Goal: Navigation & Orientation: Find specific page/section

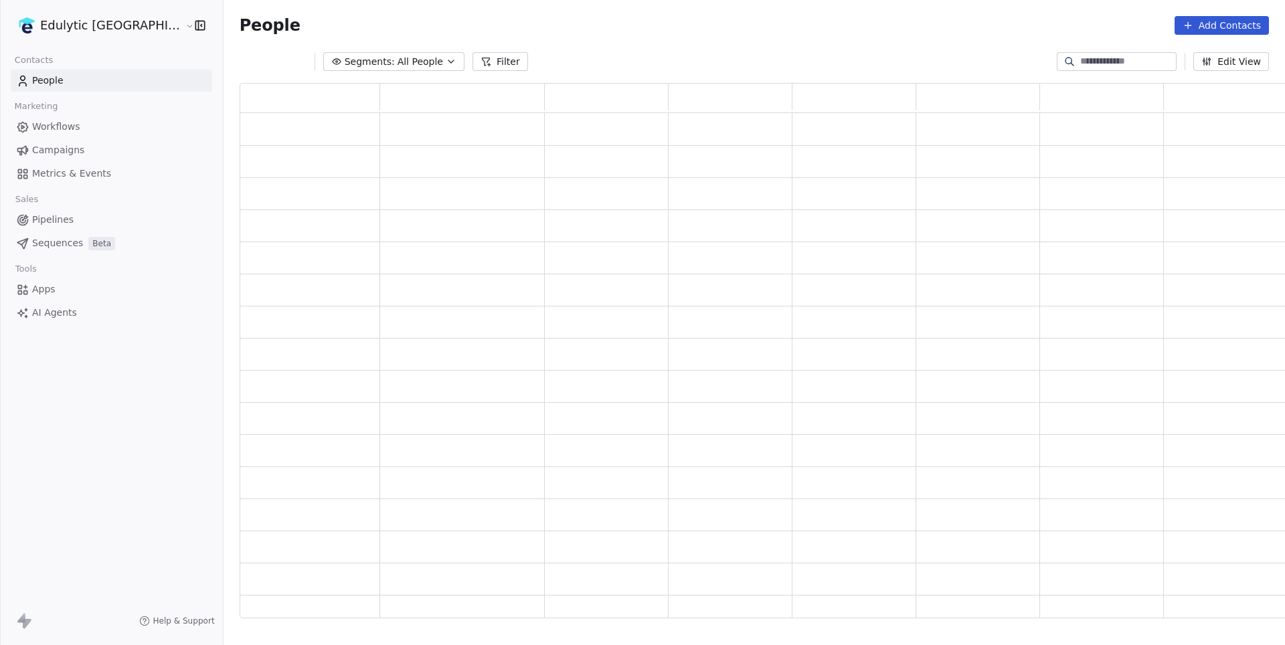
scroll to position [536, 1072]
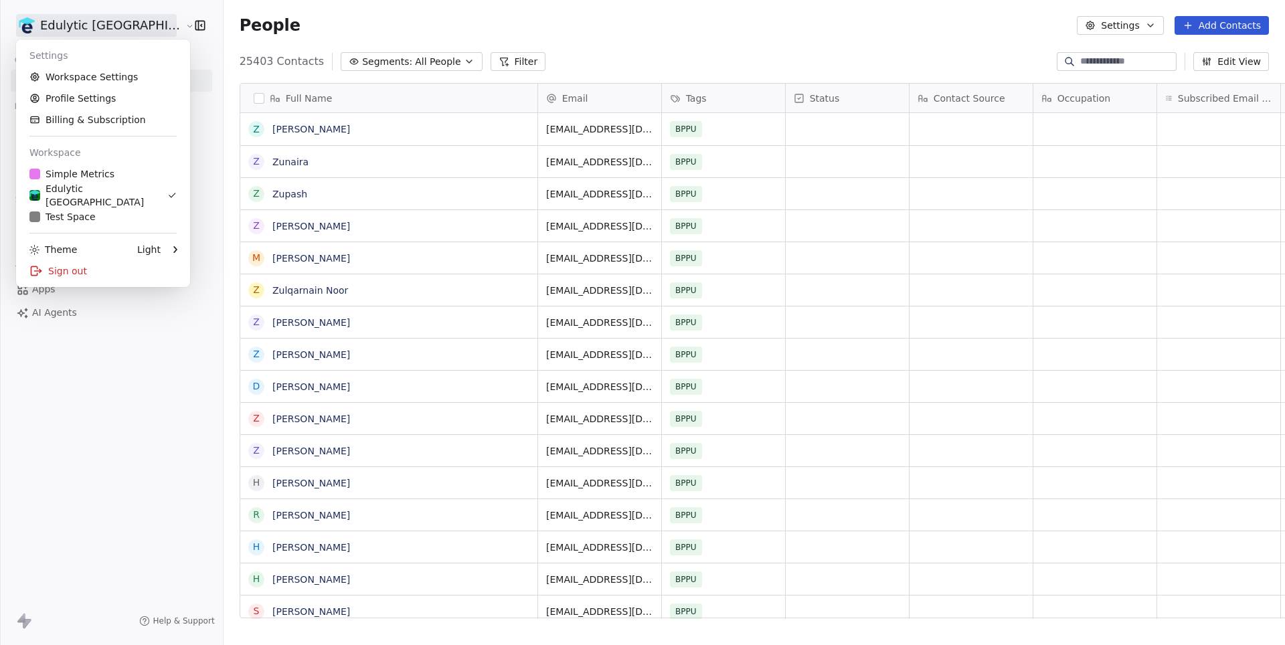
click at [99, 29] on html "Edulytic UK Contacts People Marketing Workflows Campaigns Metrics & Events Sale…" at bounding box center [642, 322] width 1285 height 645
click at [103, 84] on link "Workspace Settings" at bounding box center [102, 76] width 163 height 21
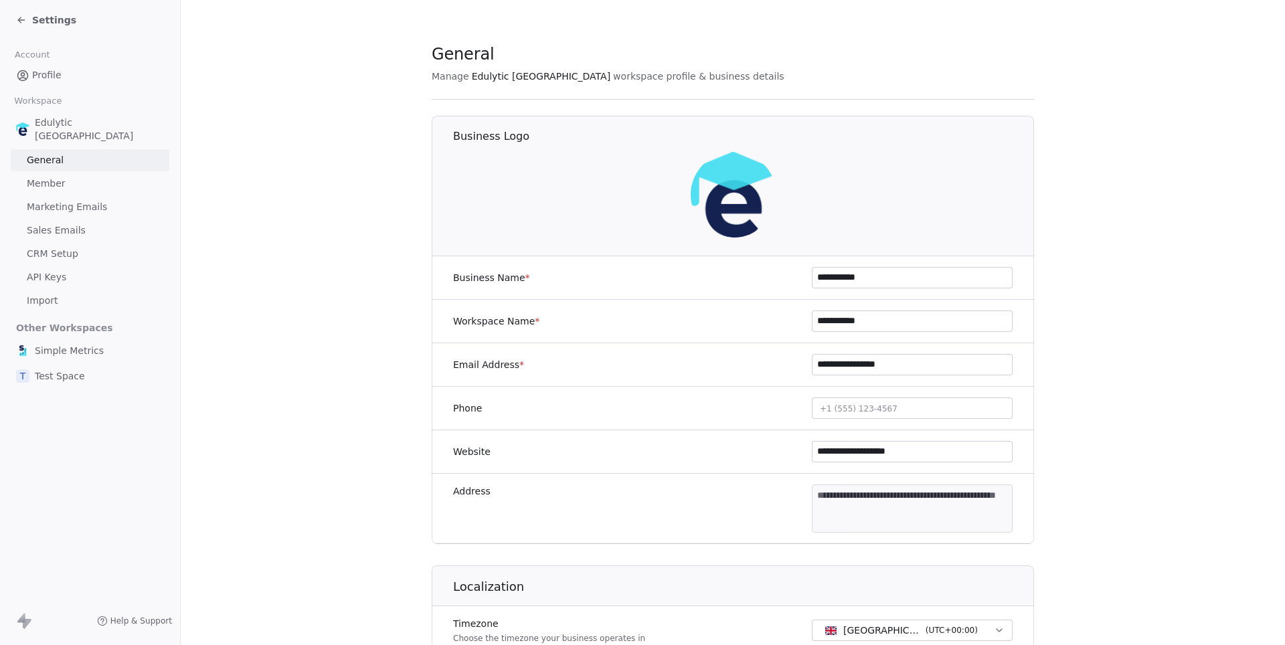
click at [79, 200] on span "Marketing Emails" at bounding box center [67, 207] width 80 height 14
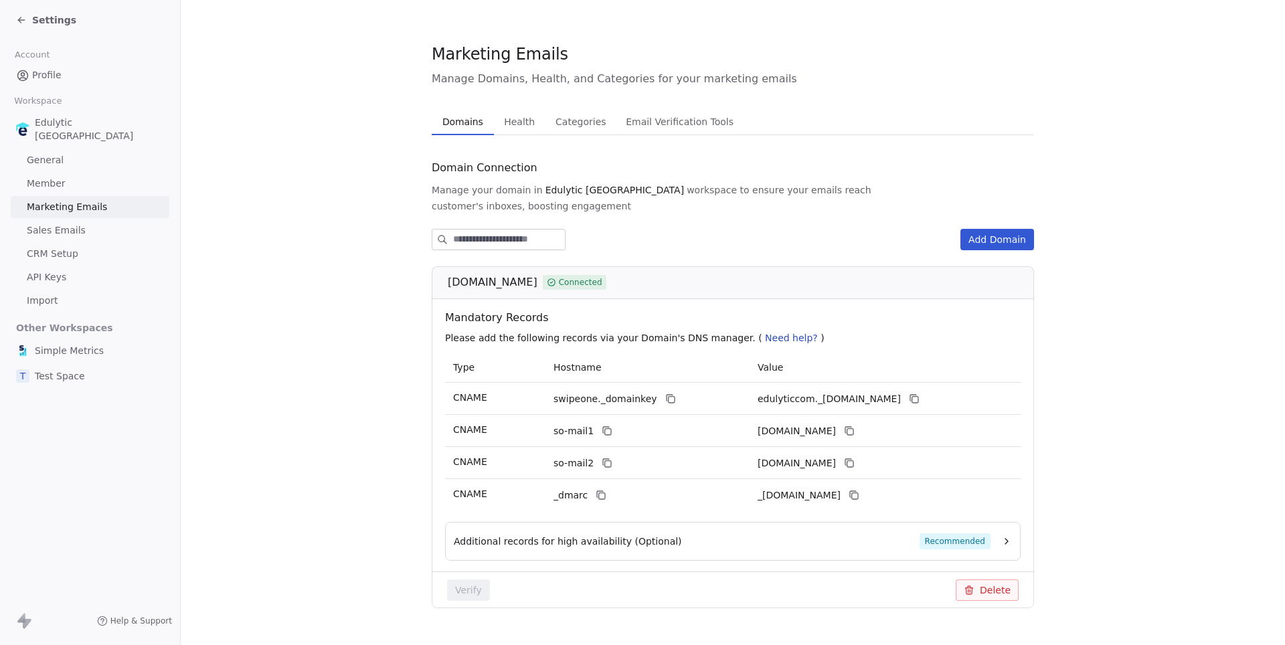
click at [525, 126] on span "Health" at bounding box center [520, 121] width 42 height 19
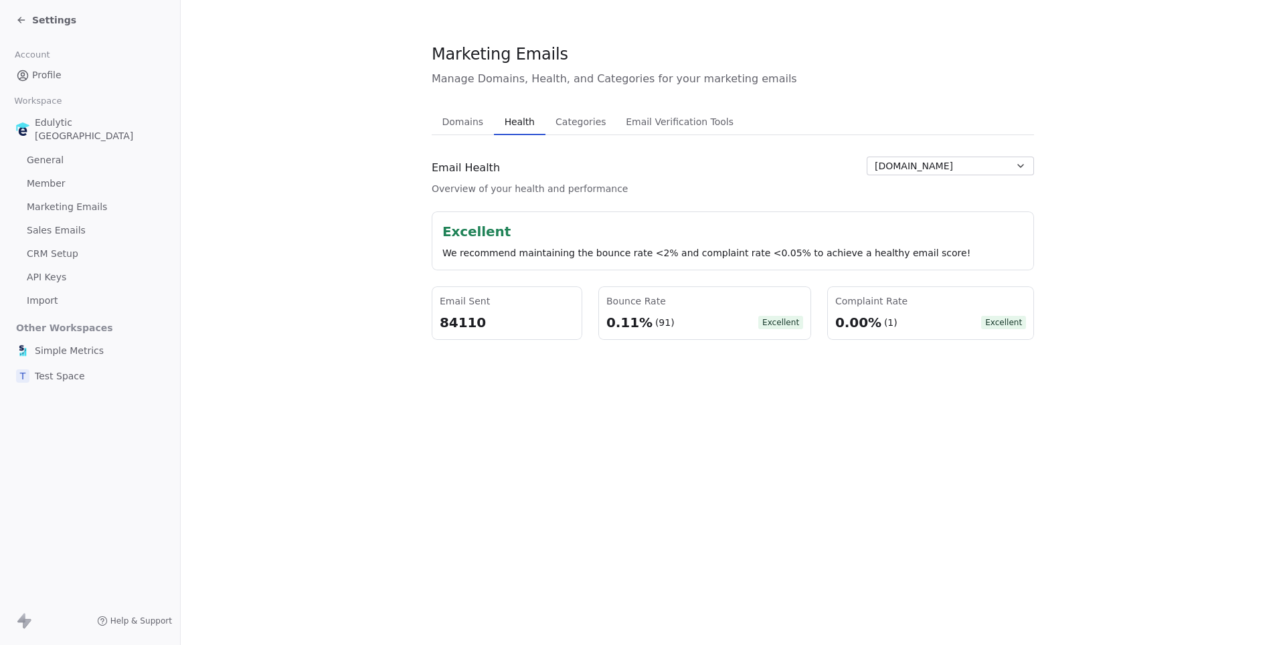
click at [48, 22] on span "Settings" at bounding box center [54, 19] width 44 height 13
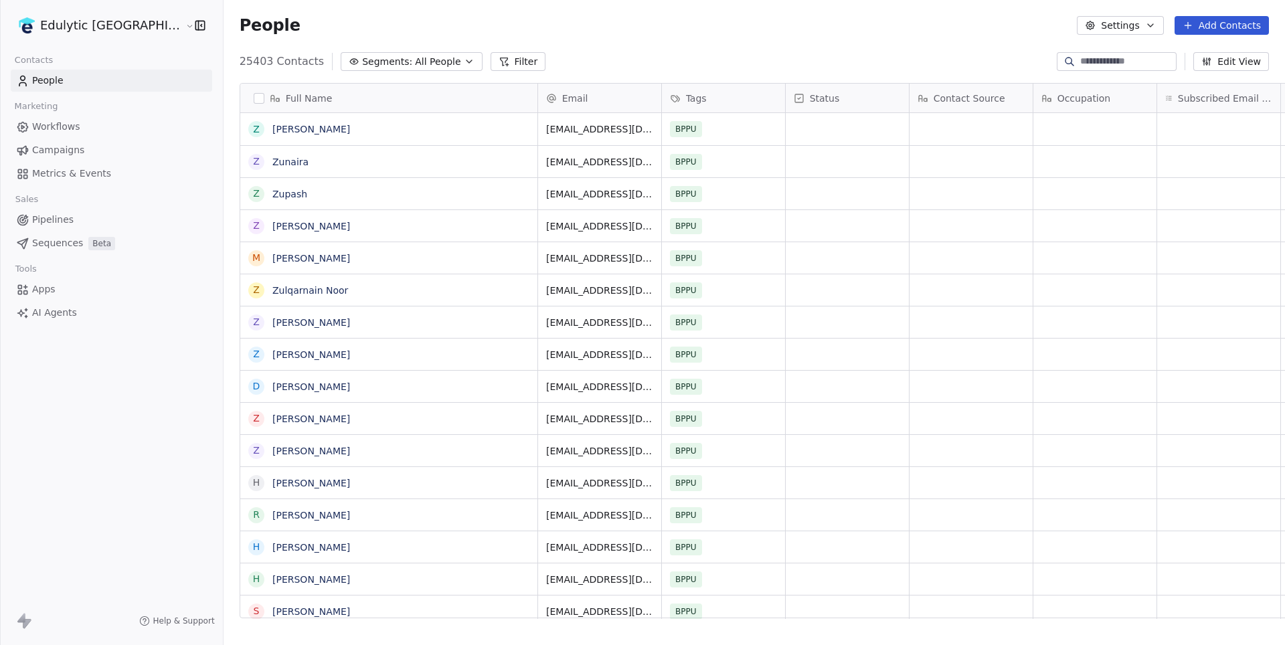
click at [52, 123] on span "Workflows" at bounding box center [56, 127] width 48 height 14
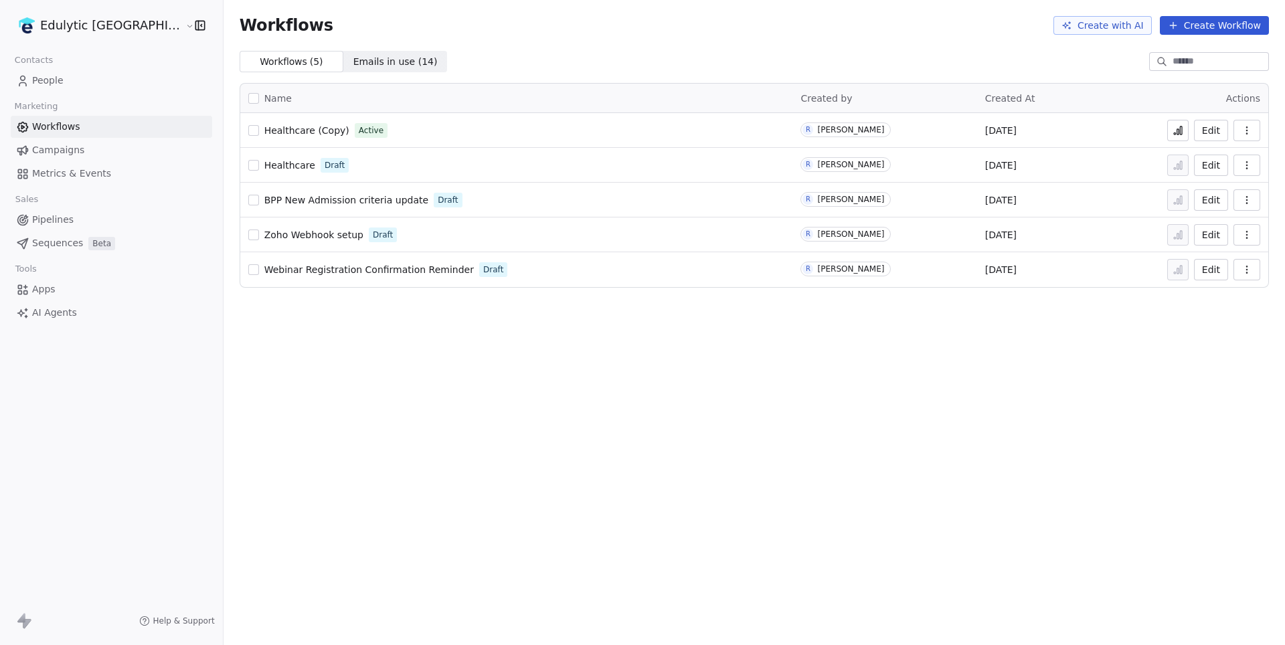
click at [264, 167] on span "Healthcare" at bounding box center [289, 165] width 51 height 11
